Goal: Understand site structure: Understand site structure

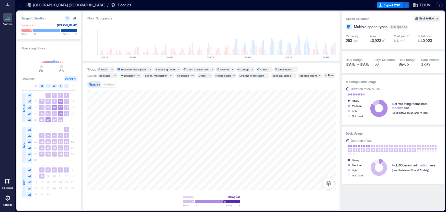
scroll to position [0, 544]
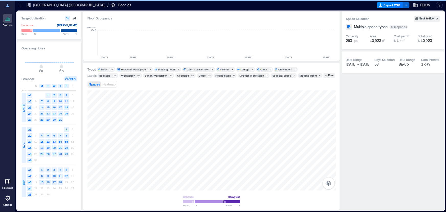
scroll to position [0, 557]
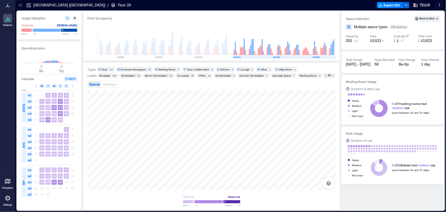
click at [19, 5] on icon at bounding box center [20, 5] width 5 height 5
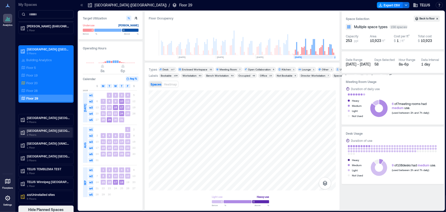
scroll to position [42, 0]
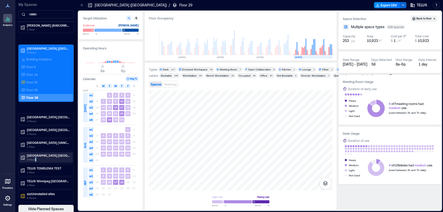
click at [36, 158] on p "3 Floors" at bounding box center [48, 159] width 43 height 4
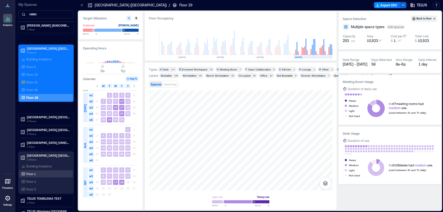
click at [49, 173] on div "Floor 1" at bounding box center [45, 173] width 50 height 5
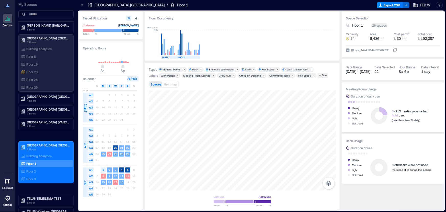
click at [81, 3] on icon at bounding box center [81, 5] width 5 height 5
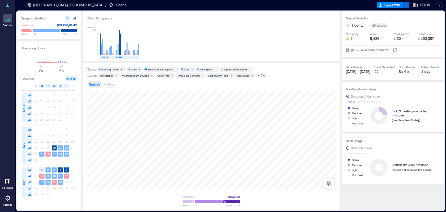
click at [161, 86] on div "Types Meeting Room 13 Desk 8 Enclosed Workspace 2 Cafe 1 Flex Space 1 Open Coll…" at bounding box center [211, 136] width 249 height 139
click at [174, 177] on div at bounding box center [211, 140] width 249 height 100
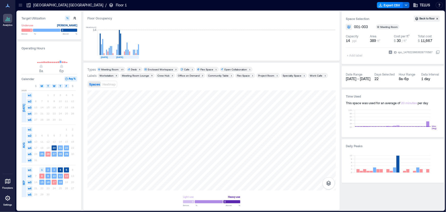
click at [357, 54] on div "+ Add label" at bounding box center [355, 52] width 19 height 14
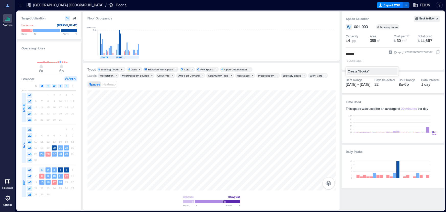
type input "********"
click at [379, 72] on div "Create "Bookable"" at bounding box center [372, 71] width 51 height 7
click at [361, 54] on icon "Remove Bookable" at bounding box center [361, 54] width 2 height 2
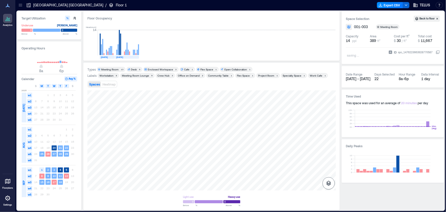
click at [329, 183] on icon "button" at bounding box center [329, 183] width 6 height 6
click at [330, 183] on icon "button" at bounding box center [329, 183] width 6 height 6
click at [330, 182] on icon "button" at bounding box center [329, 183] width 6 height 6
click at [328, 156] on icon "button" at bounding box center [329, 156] width 6 height 6
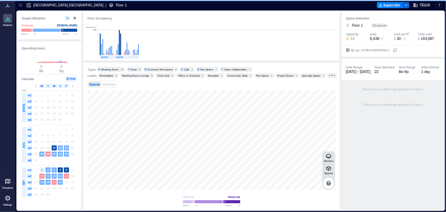
click at [20, 7] on div at bounding box center [20, 5] width 8 height 8
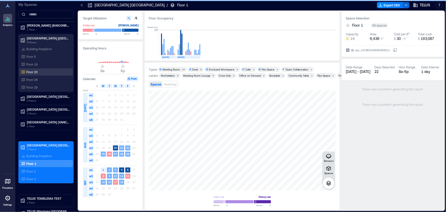
click at [27, 73] on p "Floor 20" at bounding box center [31, 72] width 11 height 4
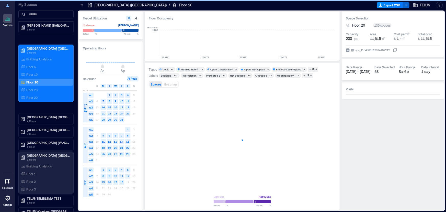
scroll to position [0, 1019]
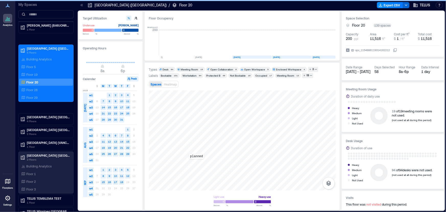
click at [196, 166] on div "planned" at bounding box center [242, 140] width 187 height 100
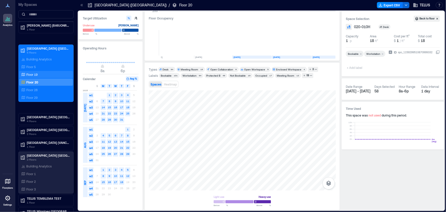
click at [35, 71] on div "Floor 19" at bounding box center [46, 74] width 54 height 7
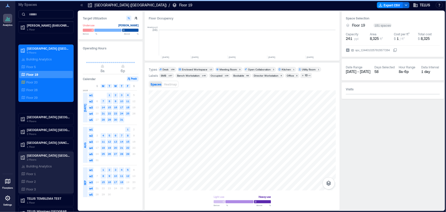
scroll to position [0, 618]
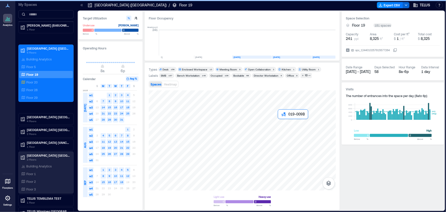
click at [281, 121] on div at bounding box center [242, 140] width 187 height 100
click at [283, 124] on div at bounding box center [242, 140] width 187 height 100
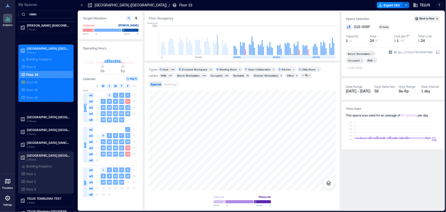
click at [361, 67] on span "+ Add label" at bounding box center [355, 67] width 19 height 7
click at [265, 159] on div at bounding box center [242, 140] width 187 height 100
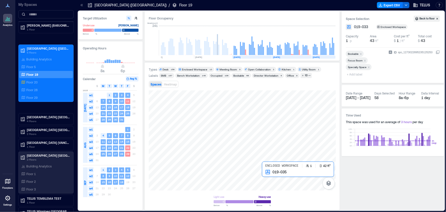
click at [265, 179] on div at bounding box center [242, 140] width 187 height 100
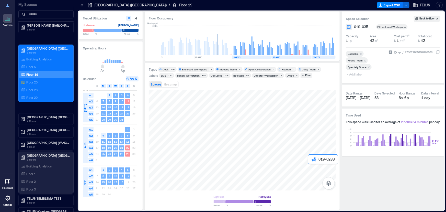
click at [313, 171] on div at bounding box center [242, 140] width 187 height 100
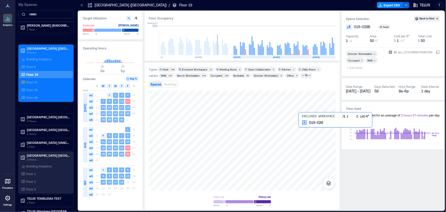
click at [304, 129] on div at bounding box center [242, 140] width 187 height 100
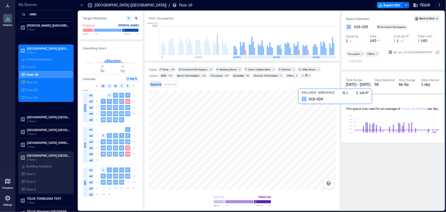
click at [313, 105] on div at bounding box center [242, 140] width 187 height 100
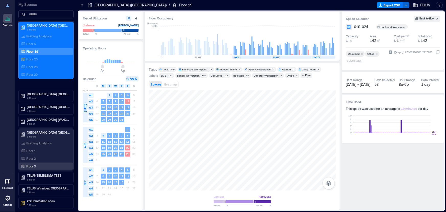
scroll to position [65, 0]
click at [37, 151] on div "Floor 1" at bounding box center [45, 150] width 50 height 5
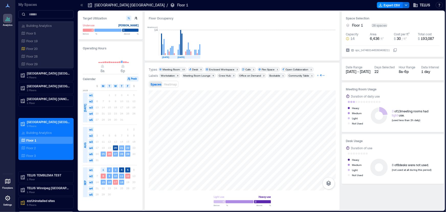
click at [317, 76] on icon "button" at bounding box center [318, 75] width 3 height 3
click at [217, 82] on div "1" at bounding box center [218, 81] width 3 height 3
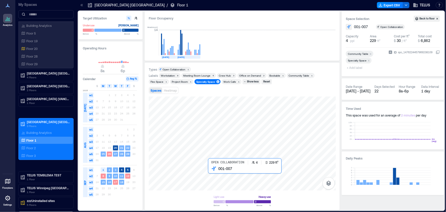
click at [212, 173] on div at bounding box center [242, 143] width 187 height 94
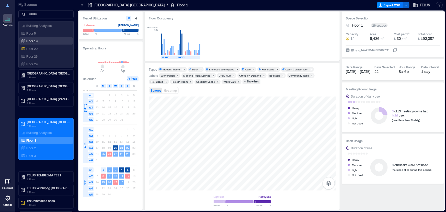
click at [41, 41] on div "Floor 19" at bounding box center [45, 40] width 50 height 5
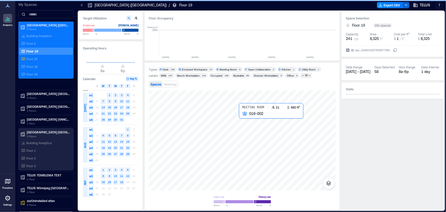
scroll to position [0, 618]
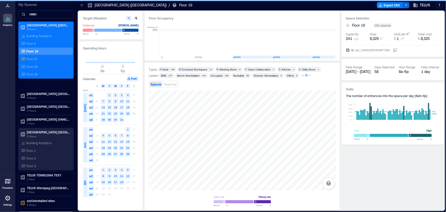
click at [305, 76] on div "13" at bounding box center [306, 75] width 4 height 5
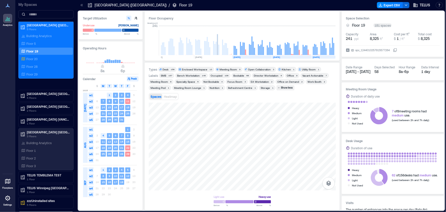
click at [234, 88] on div "Refreshment Centre" at bounding box center [240, 88] width 24 height 4
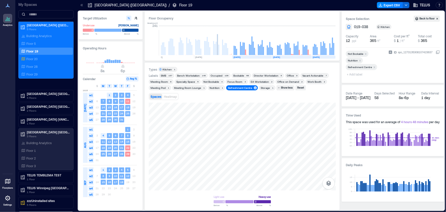
click at [234, 88] on div "Refreshment Centre" at bounding box center [240, 88] width 24 height 4
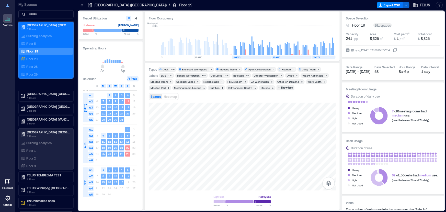
click at [282, 82] on div "Office on Demand" at bounding box center [288, 82] width 22 height 4
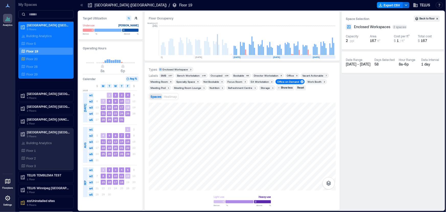
click at [282, 82] on div "Office on Demand" at bounding box center [288, 82] width 22 height 4
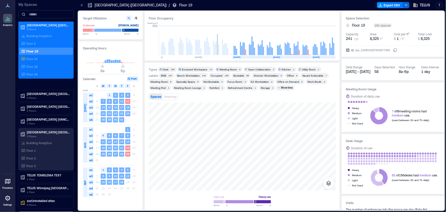
click at [231, 83] on div "Focus Room" at bounding box center [235, 82] width 15 height 4
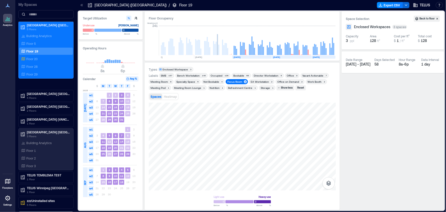
click at [231, 83] on div "Focus Room" at bounding box center [235, 82] width 15 height 4
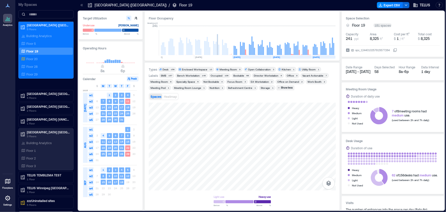
click at [231, 83] on div "Focus Room" at bounding box center [235, 82] width 15 height 4
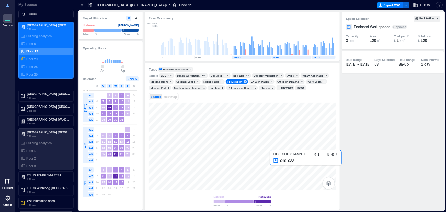
click at [271, 162] on div at bounding box center [242, 147] width 187 height 88
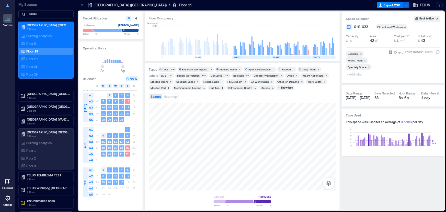
click at [296, 82] on div "Office on Demand" at bounding box center [288, 82] width 22 height 4
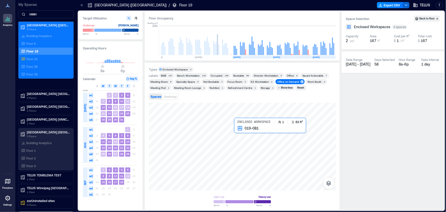
click at [237, 129] on div at bounding box center [242, 147] width 187 height 88
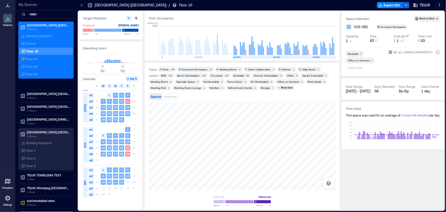
click at [258, 76] on div "Director Workstation" at bounding box center [266, 76] width 25 height 4
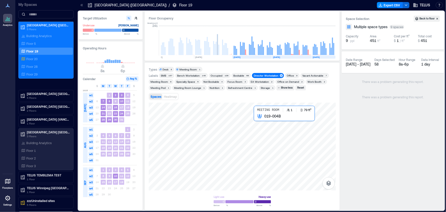
click at [256, 119] on div at bounding box center [242, 147] width 187 height 88
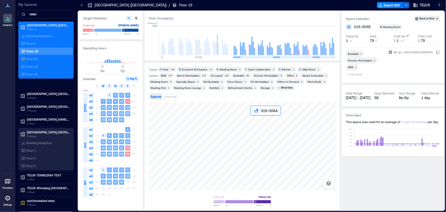
click at [252, 118] on div at bounding box center [242, 147] width 187 height 88
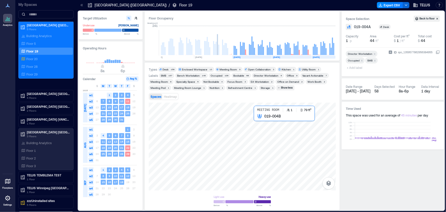
click at [257, 117] on div at bounding box center [242, 147] width 187 height 88
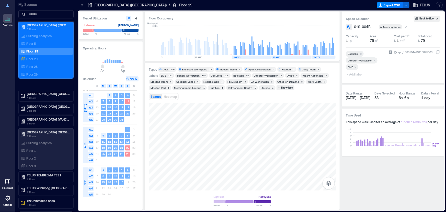
click at [389, 27] on div "Meeting Room" at bounding box center [392, 27] width 18 height 4
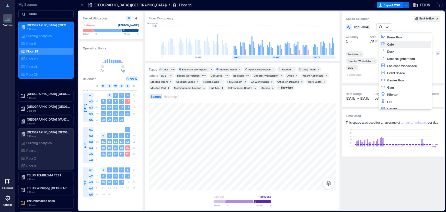
click at [395, 51] on div "Desk" at bounding box center [408, 51] width 43 height 5
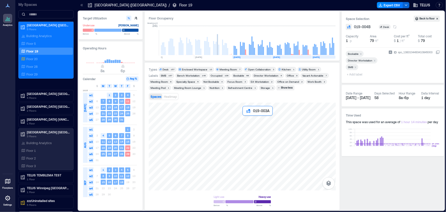
click at [245, 118] on div at bounding box center [242, 147] width 187 height 88
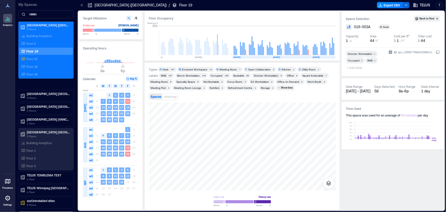
click at [292, 81] on div "Office on Demand" at bounding box center [288, 82] width 22 height 4
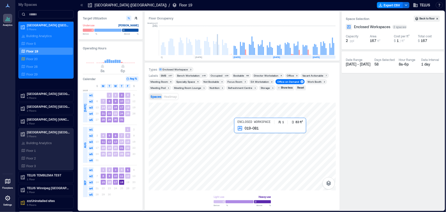
click at [235, 130] on div at bounding box center [242, 147] width 187 height 88
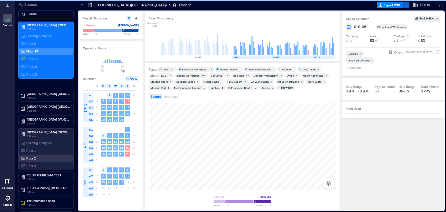
click at [35, 158] on p "Floor 2" at bounding box center [30, 158] width 9 height 4
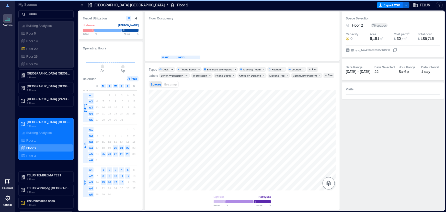
click at [327, 184] on icon "button" at bounding box center [329, 183] width 5 height 5
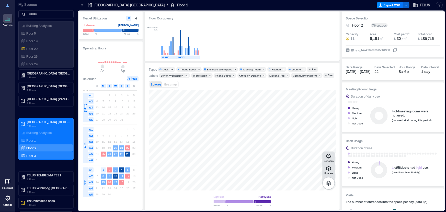
click at [32, 153] on p "Floor 3" at bounding box center [30, 155] width 9 height 4
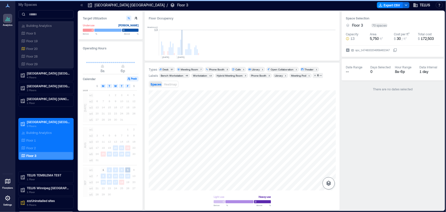
click at [331, 187] on button "button" at bounding box center [329, 183] width 12 height 12
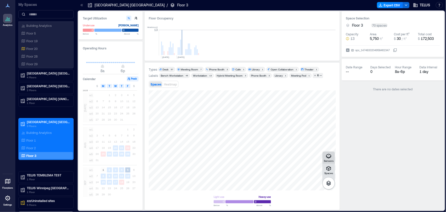
click at [330, 155] on icon "button" at bounding box center [329, 156] width 6 height 6
click at [329, 155] on icon "button" at bounding box center [329, 156] width 6 height 6
